Goal: Task Accomplishment & Management: Use online tool/utility

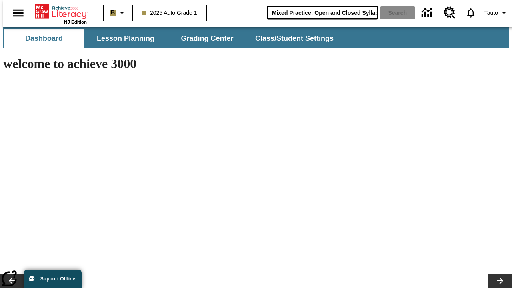
type input "Mixed Practice: Open and Closed Syllables"
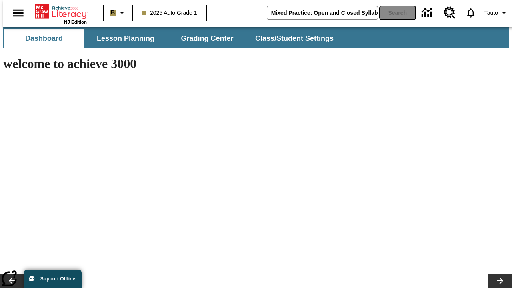
click at [393, 13] on button "Search" at bounding box center [397, 12] width 35 height 13
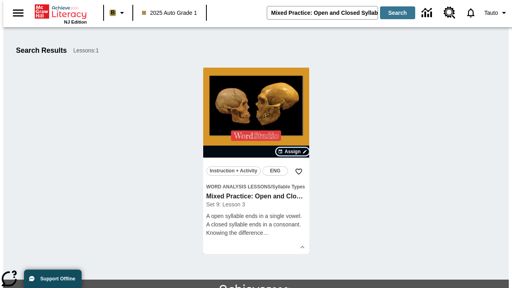
click at [293, 152] on span "Assign" at bounding box center [292, 151] width 16 height 7
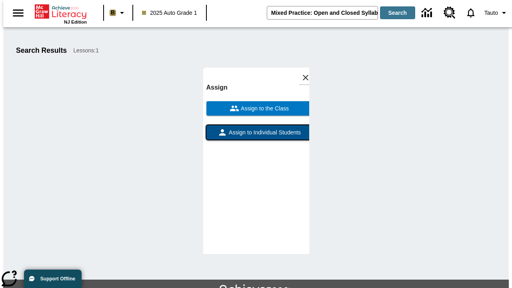
click at [256, 136] on span "Assign to Individual Students" at bounding box center [264, 132] width 74 height 8
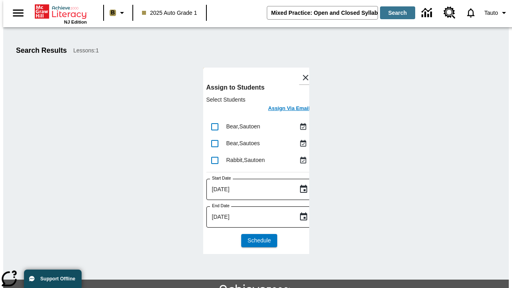
click at [214, 126] on input "lesson details" at bounding box center [214, 126] width 17 height 17
checkbox input "true"
click at [214, 143] on input "lesson details" at bounding box center [214, 143] width 17 height 17
checkbox input "true"
click at [214, 160] on input "lesson details" at bounding box center [214, 160] width 17 height 17
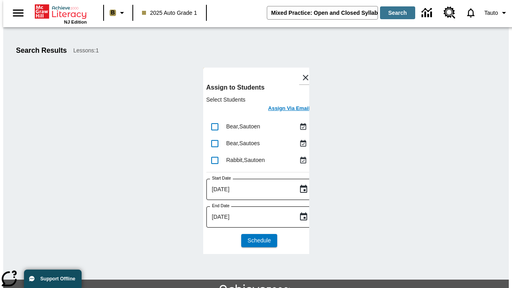
checkbox input "true"
click at [299, 189] on icon "Choose date, selected date is Sep 19, 2025" at bounding box center [304, 189] width 10 height 10
